Goal: Information Seeking & Learning: Learn about a topic

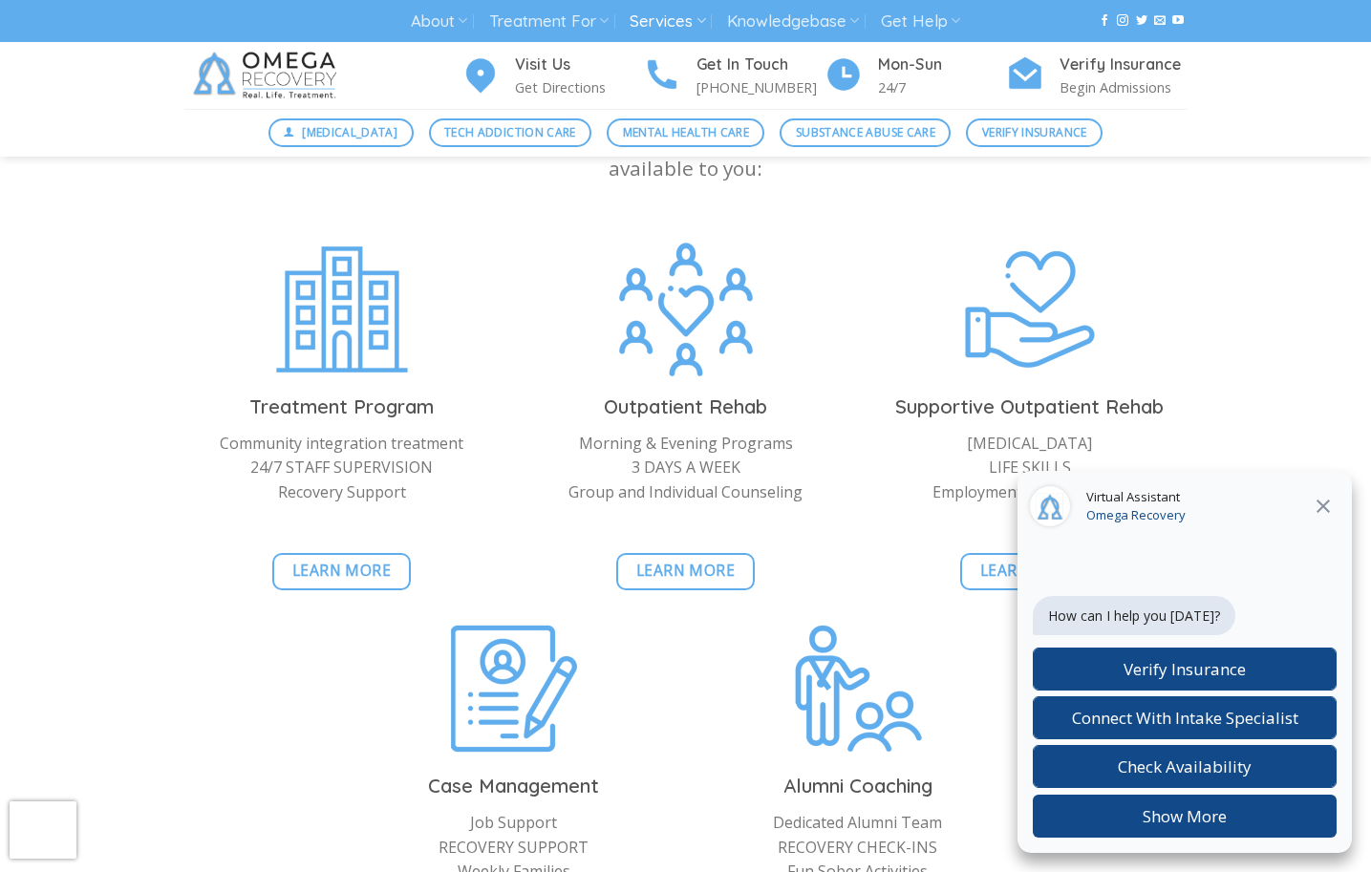
scroll to position [4102, 0]
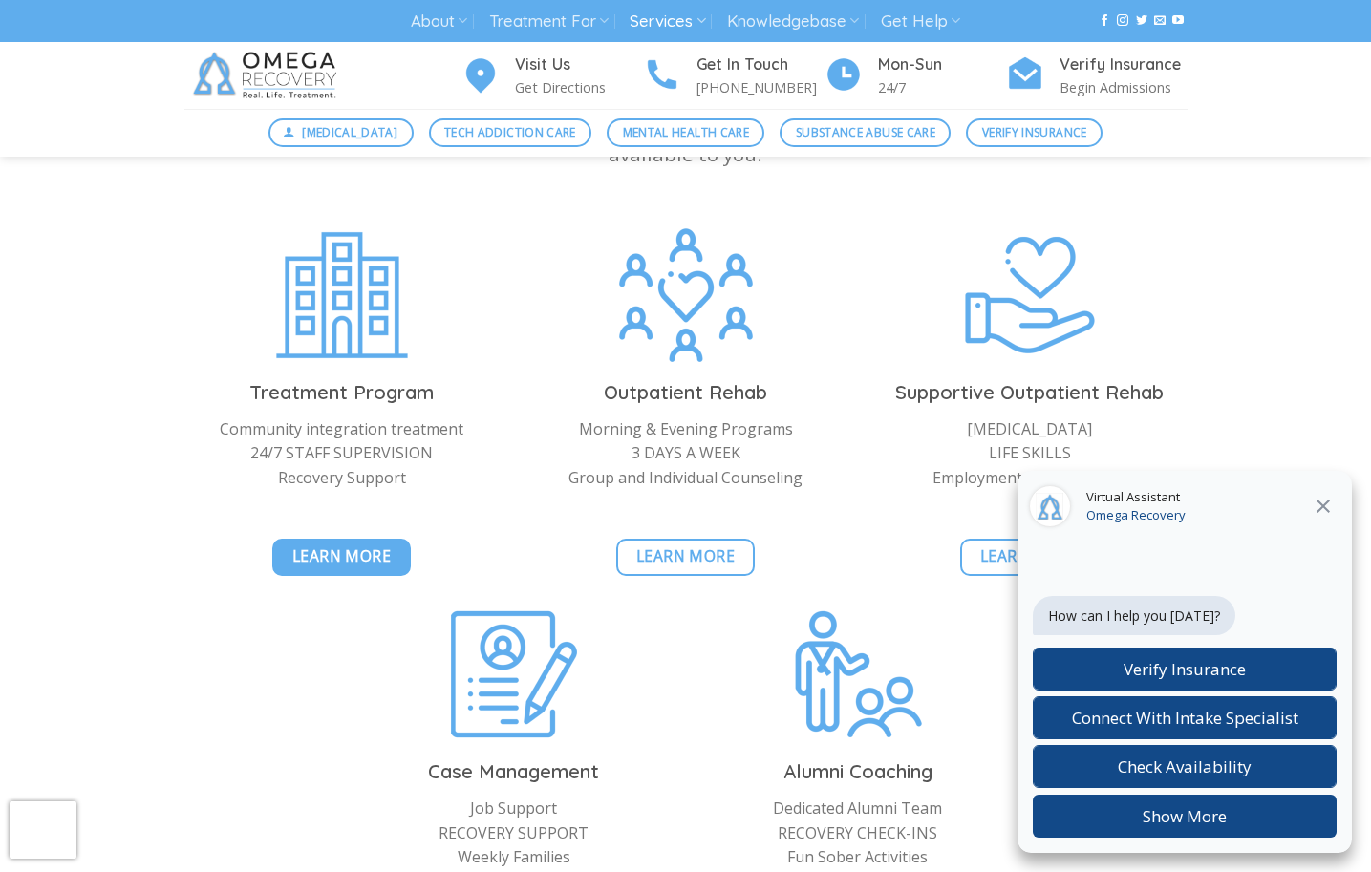
click at [344, 545] on span "Learn More" at bounding box center [341, 557] width 99 height 24
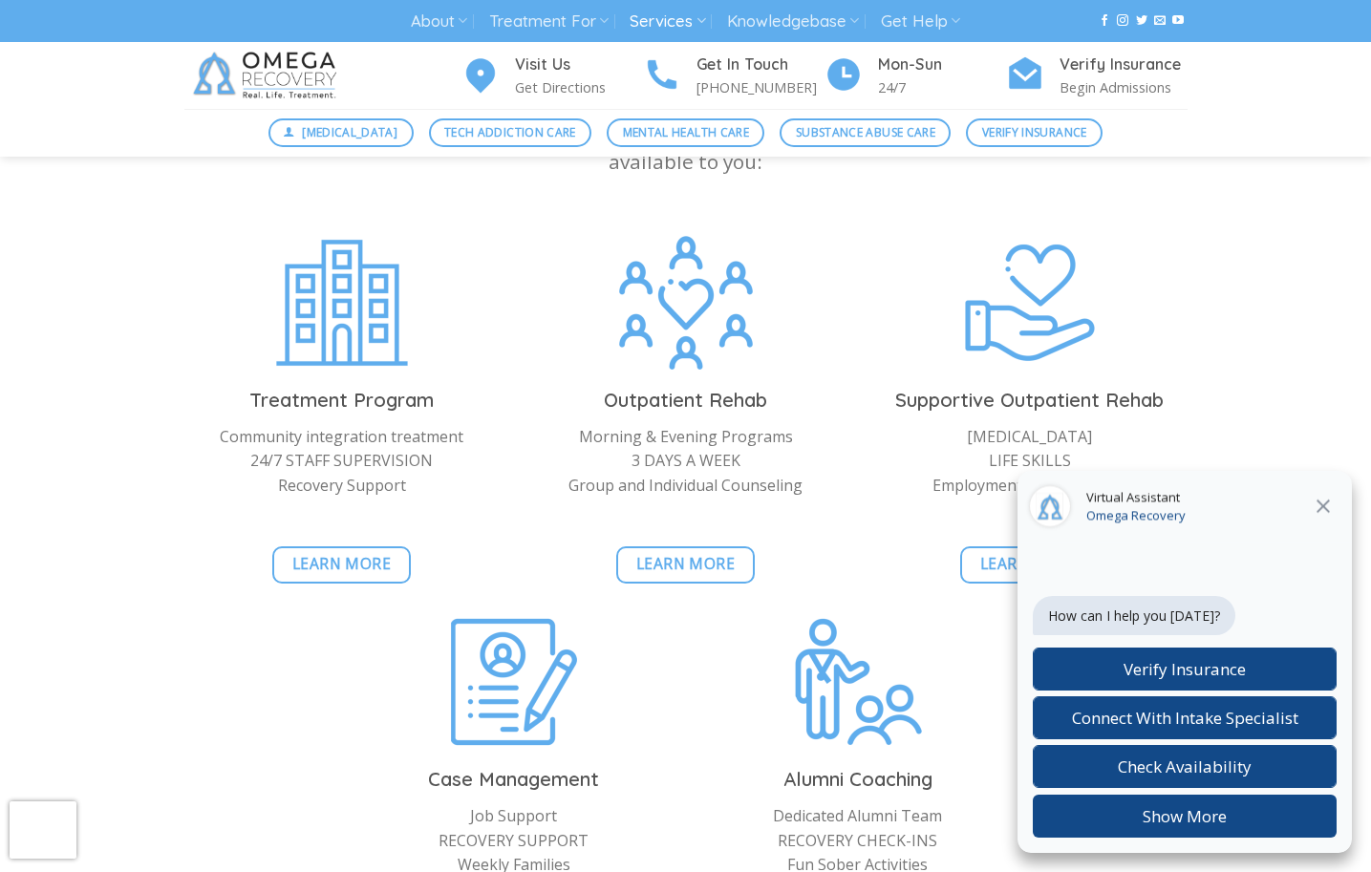
scroll to position [4080, 0]
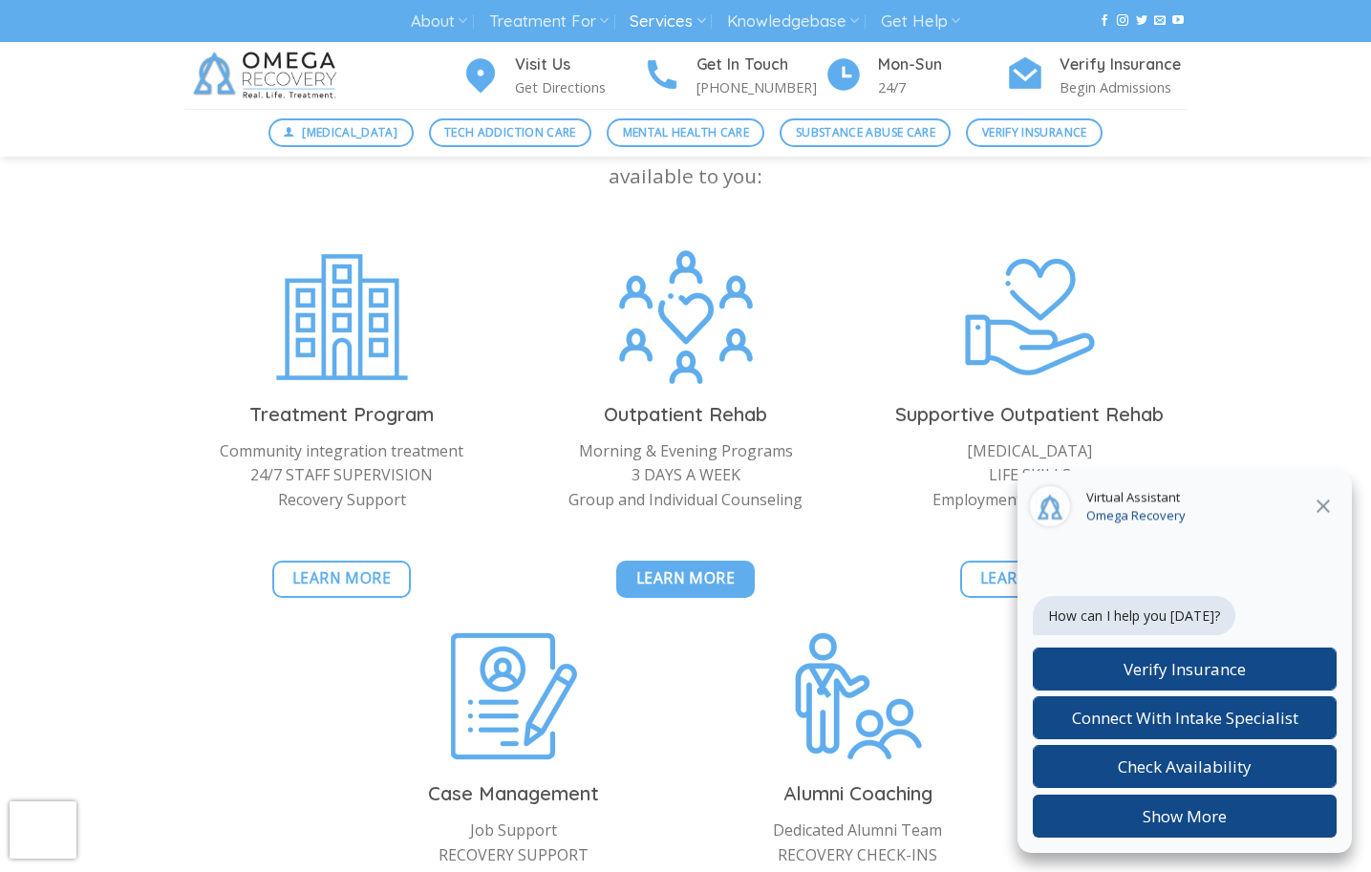
click at [710, 567] on span "Learn More" at bounding box center [685, 579] width 99 height 24
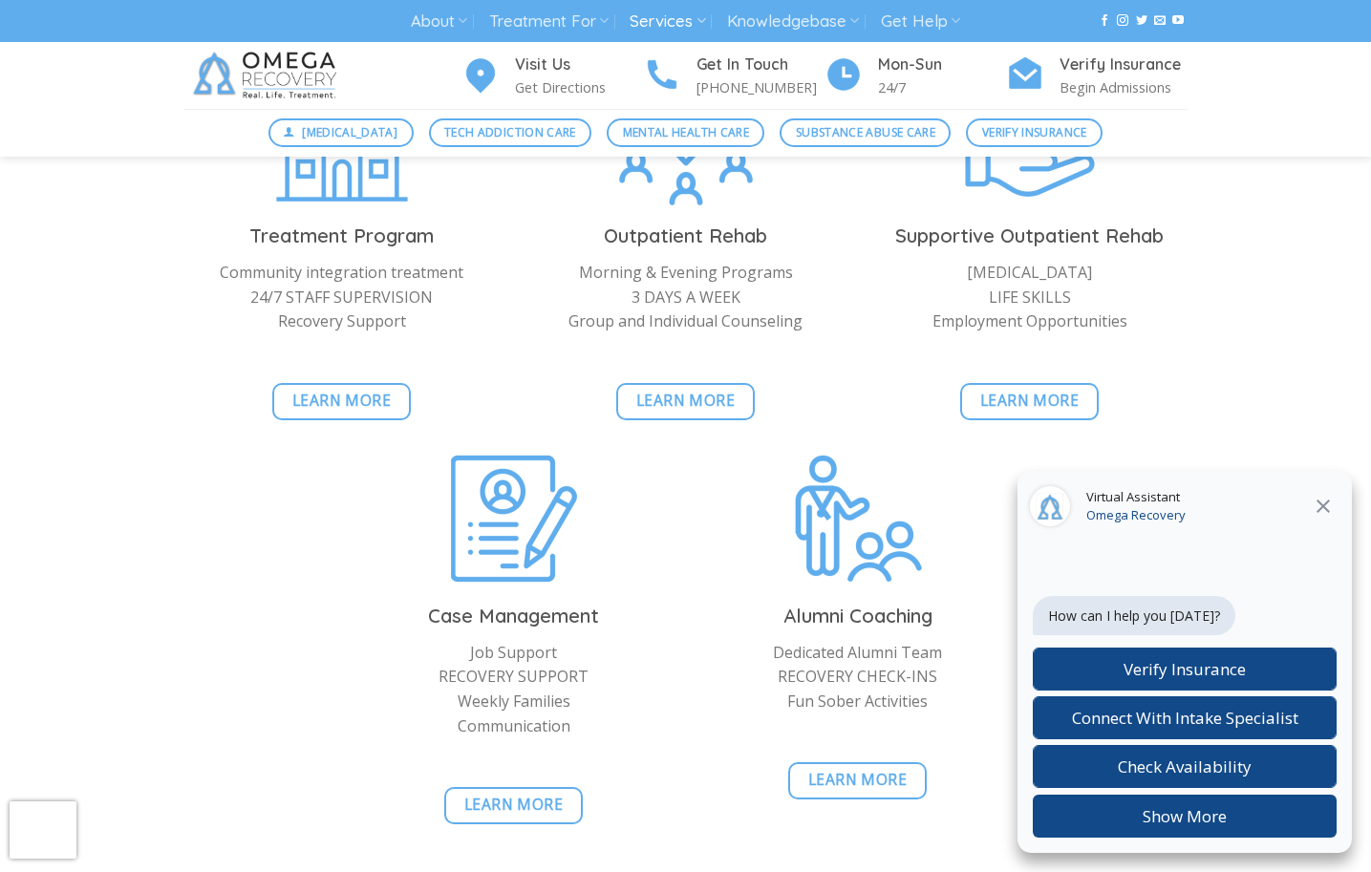
scroll to position [2014, 0]
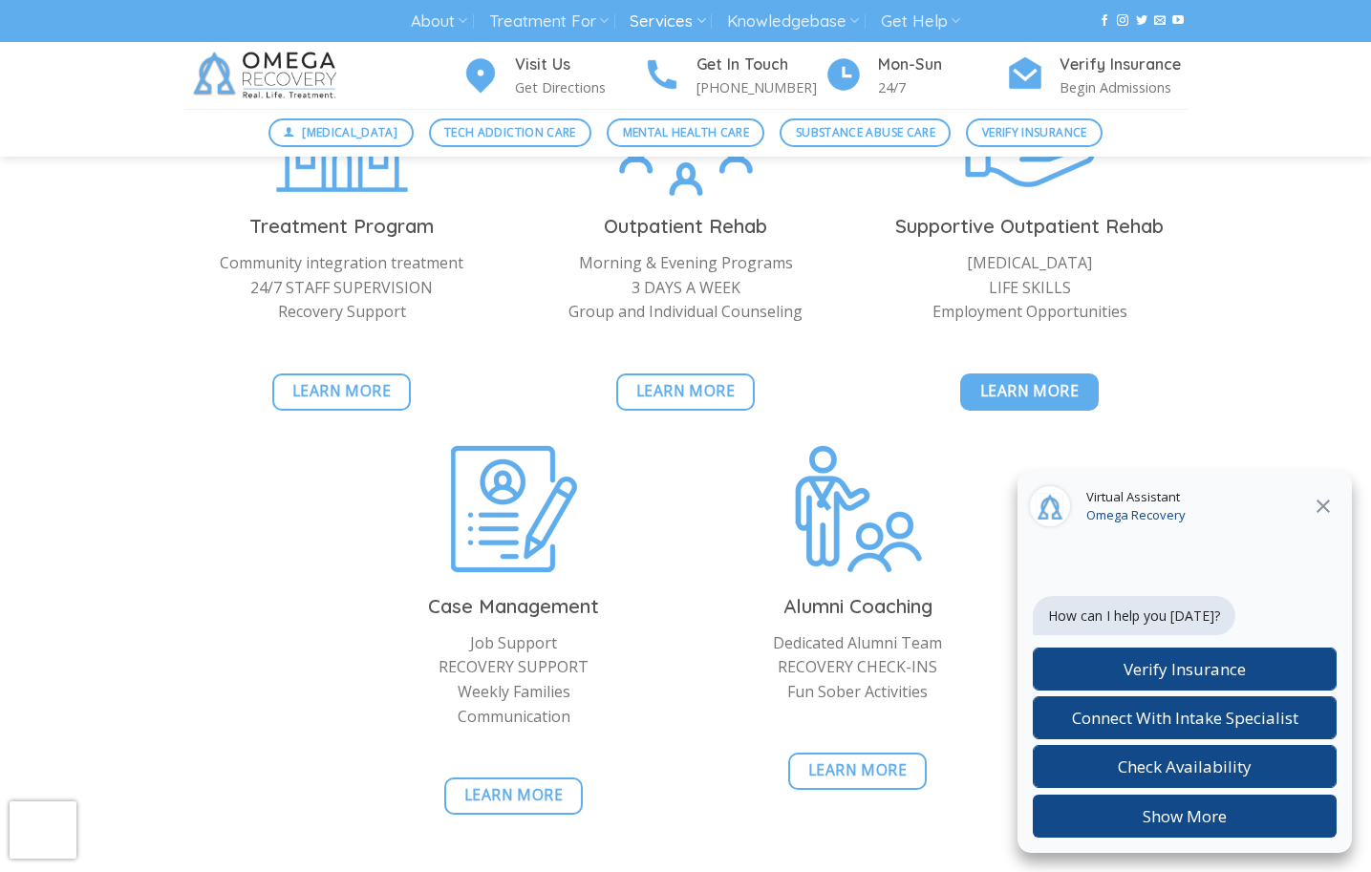
click at [1058, 395] on span "Learn More" at bounding box center [1029, 391] width 99 height 24
